Goal: Transaction & Acquisition: Purchase product/service

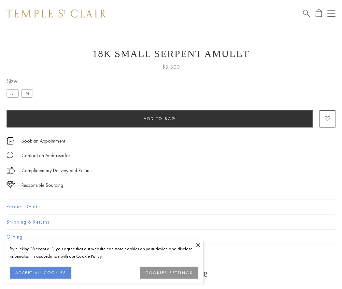
scroll to position [6, 0]
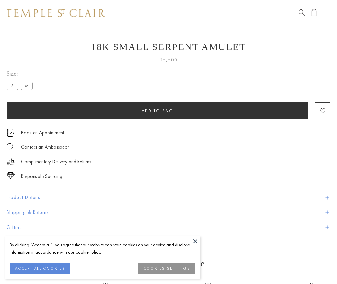
click at [157, 111] on span "Add to bag" at bounding box center [158, 111] width 32 height 6
